Goal: Complete application form: Complete application form

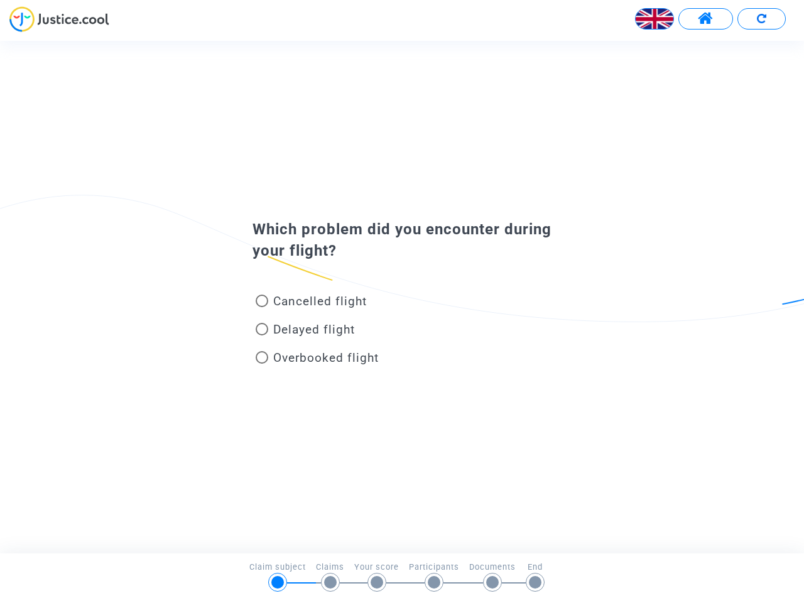
click at [654, 19] on img at bounding box center [655, 19] width 38 height 38
click at [705, 19] on span at bounding box center [706, 19] width 16 height 16
click at [761, 19] on div at bounding box center [402, 23] width 804 height 35
click at [402, 296] on div "Cancelled flight" at bounding box center [381, 304] width 277 height 28
click at [311, 303] on span "Cancelled flight" at bounding box center [320, 301] width 94 height 14
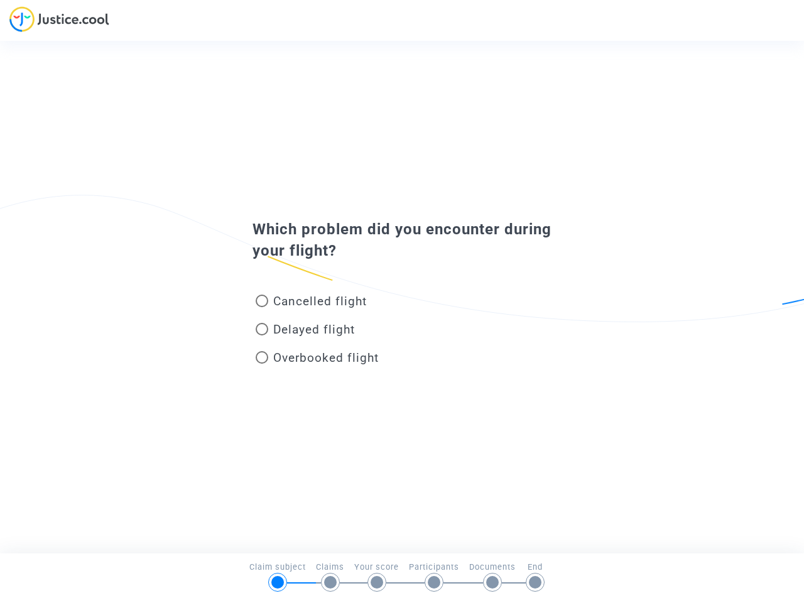
click at [262, 307] on input "Cancelled flight" at bounding box center [261, 307] width 1 height 1
radio input "true"
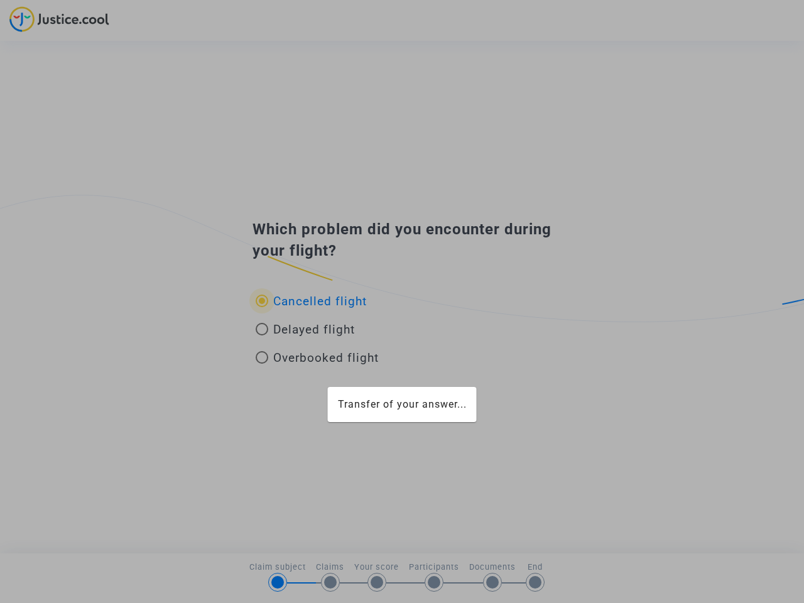
click at [311, 301] on div "Transfer of your answer..." at bounding box center [402, 301] width 804 height 603
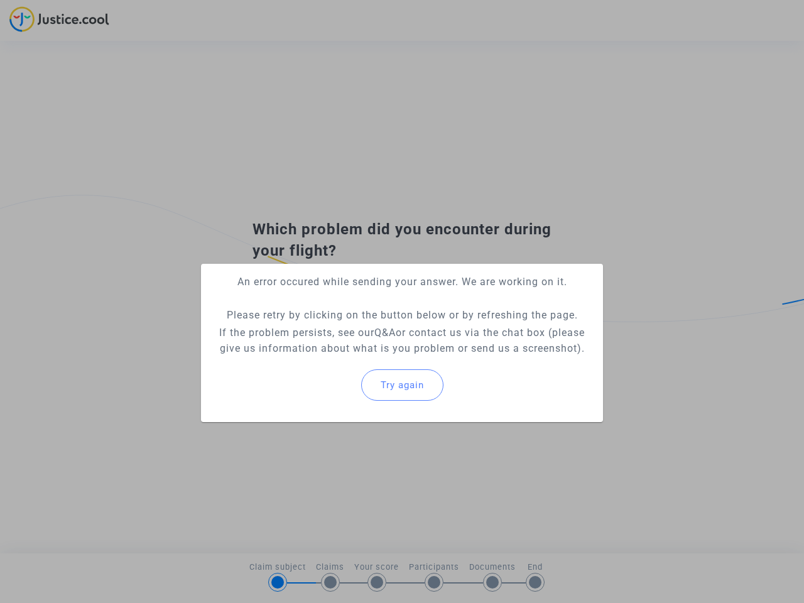
click at [305, 332] on p "If the problem persists, see our Q&A or contact us via the chat box (please giv…" at bounding box center [402, 340] width 382 height 31
click at [305, 329] on p "If the problem persists, see our Q&A or contact us via the chat box (please giv…" at bounding box center [402, 340] width 382 height 31
click at [317, 360] on div "Try again" at bounding box center [402, 385] width 382 height 54
click at [317, 357] on mat-card "An error occured while sending your answer. We are working on it. Please retry …" at bounding box center [402, 343] width 402 height 158
